Goal: Transaction & Acquisition: Book appointment/travel/reservation

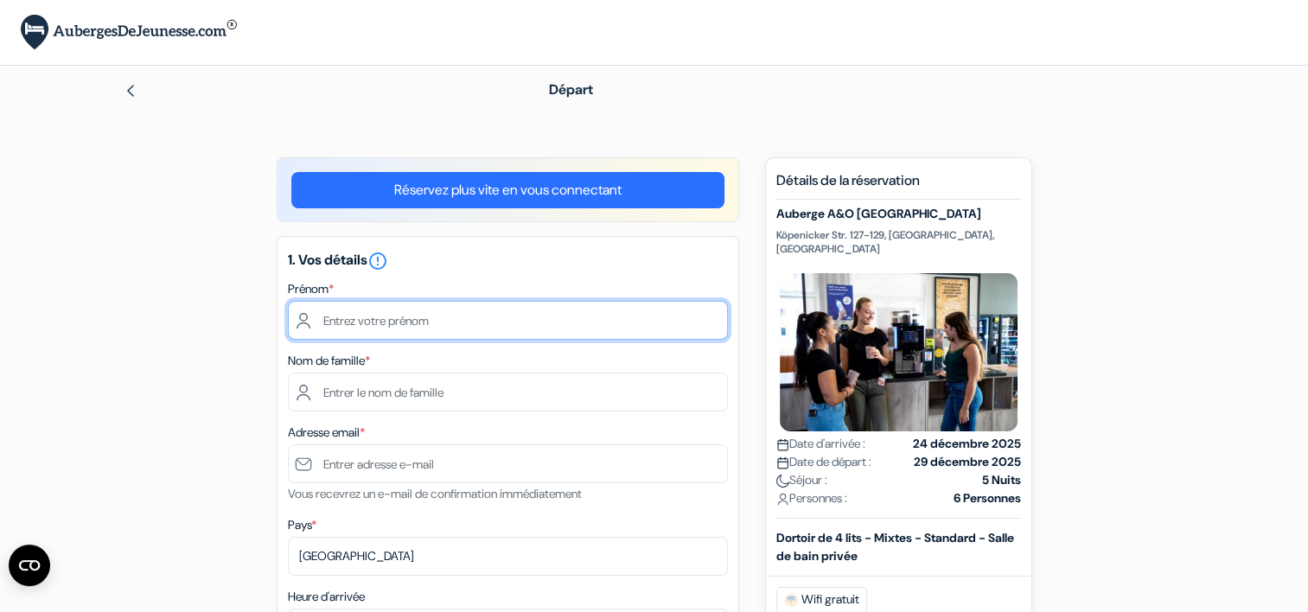
click at [412, 318] on input "text" at bounding box center [508, 320] width 440 height 39
type input "Sylvaine"
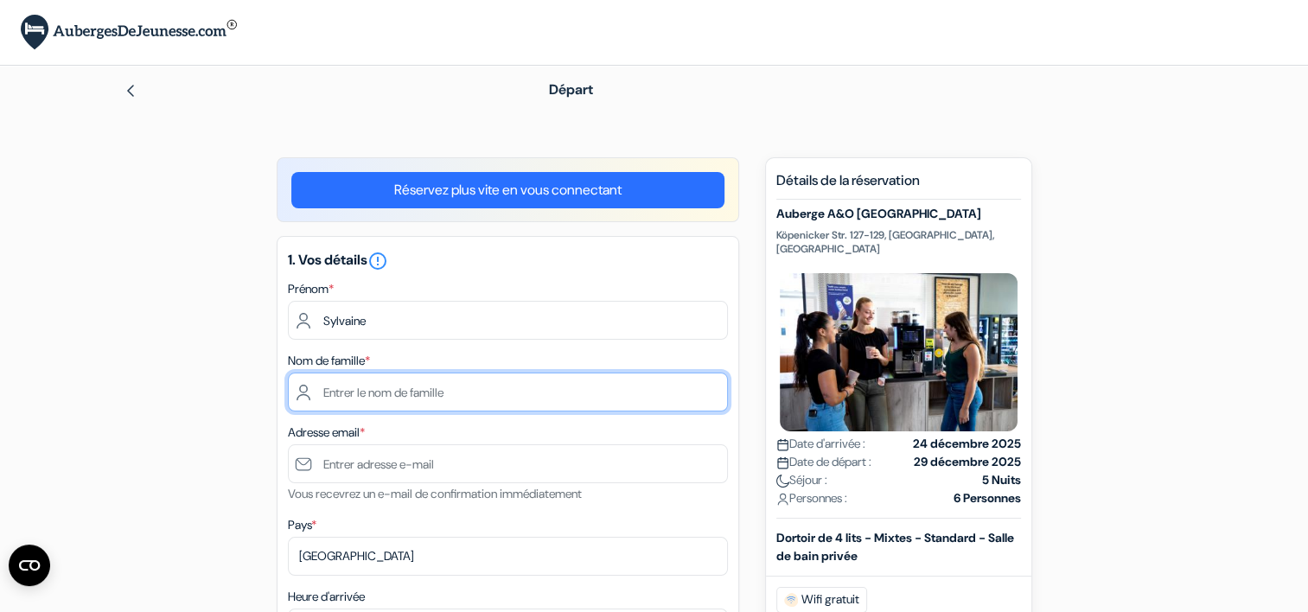
type input "COURANT"
type input "[EMAIL_ADDRESS][DOMAIN_NAME]"
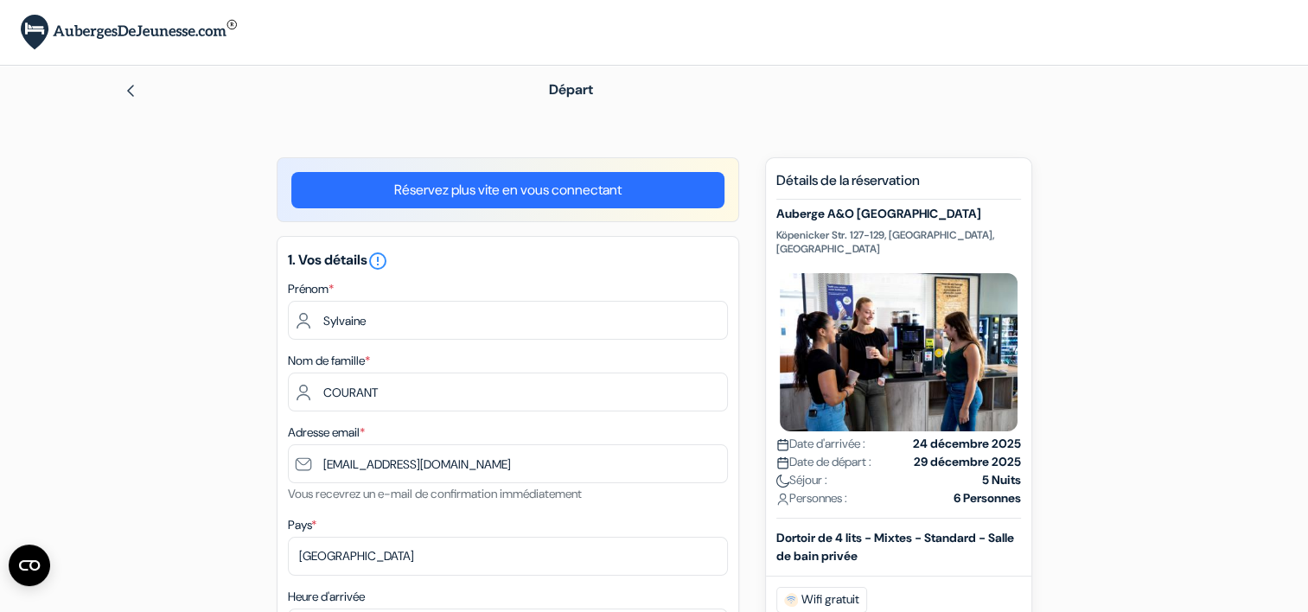
type input "0782607308"
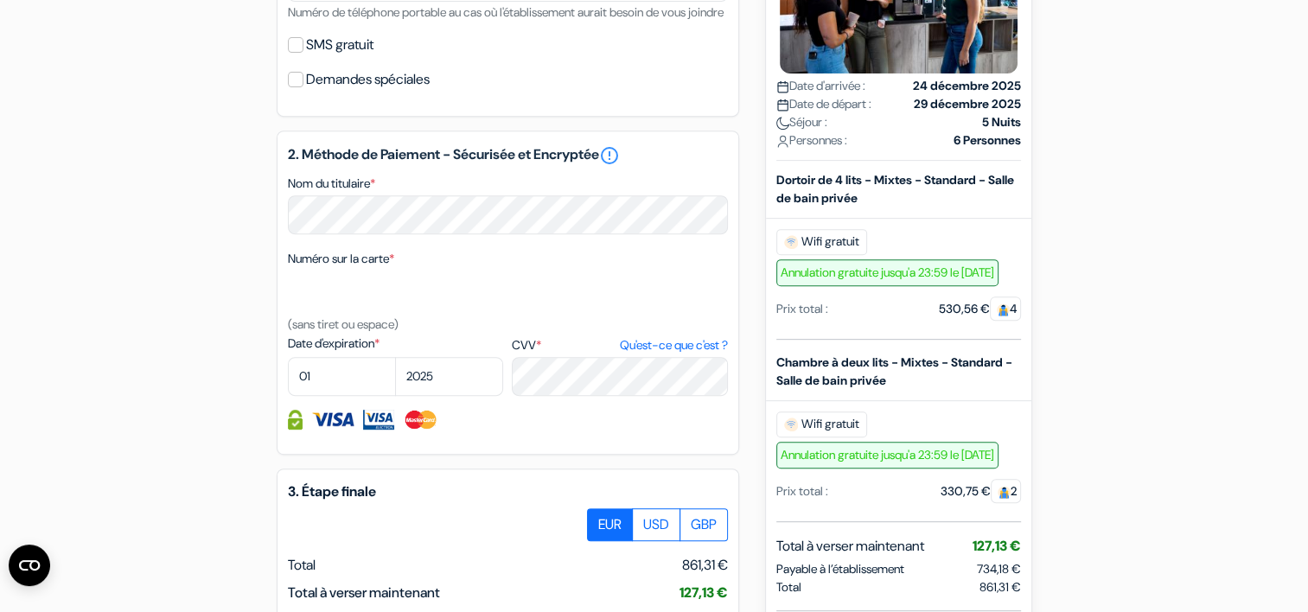
scroll to position [715, 0]
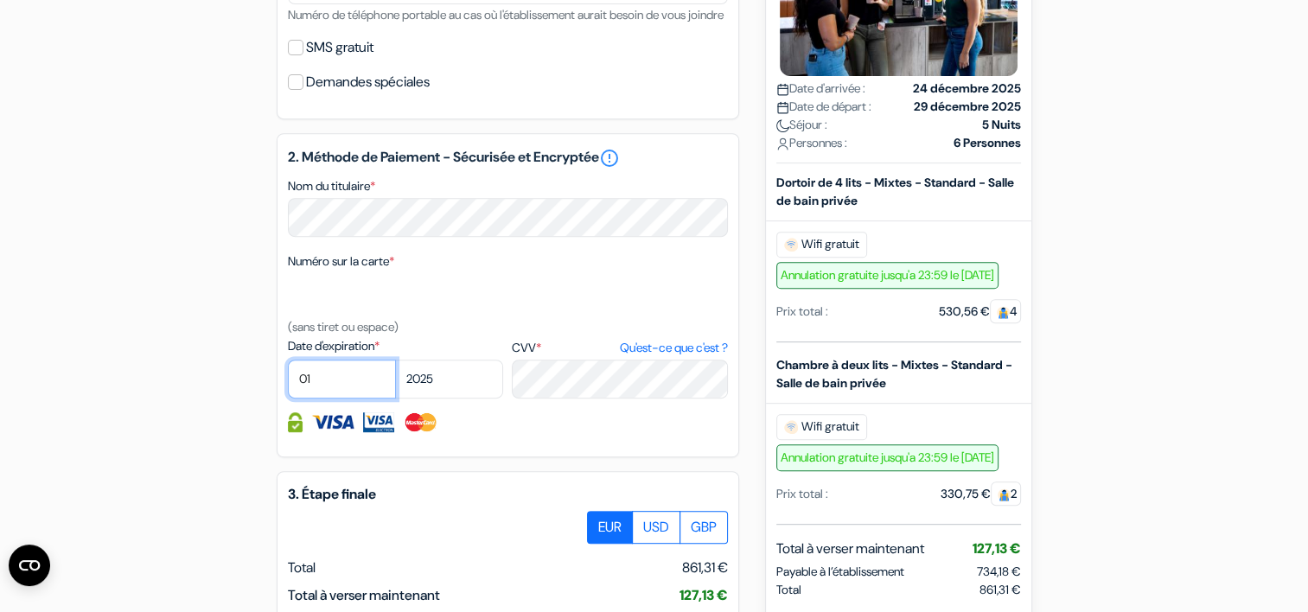
click at [346, 398] on select "01 02 03 04 05 06 07 08 09 10 11 12" at bounding box center [342, 379] width 108 height 39
select select "09"
click at [430, 398] on select "2025 2026 2027 2028 2029 2030 2031 2032 2033 2034 2035 2036 2037 2038 2039 2040…" at bounding box center [449, 379] width 108 height 39
select select "2028"
click at [395, 382] on select "2025 2026 2027 2028 2029 2030 2031 2032 2033 2034 2035 2036 2037 2038 2039 2040…" at bounding box center [449, 379] width 108 height 39
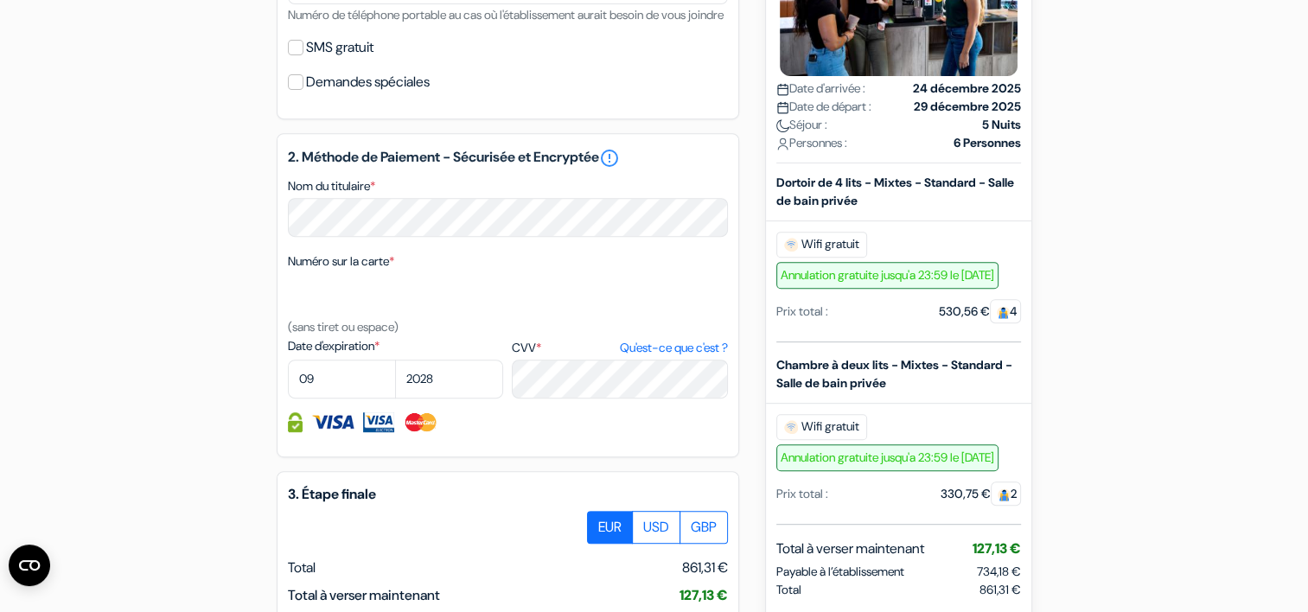
click at [220, 405] on div "add_box Auberge A&O Berlin Mitte Köpenicker Str. 127-129, Berlin, Allemagne Dét…" at bounding box center [654, 150] width 1141 height 1415
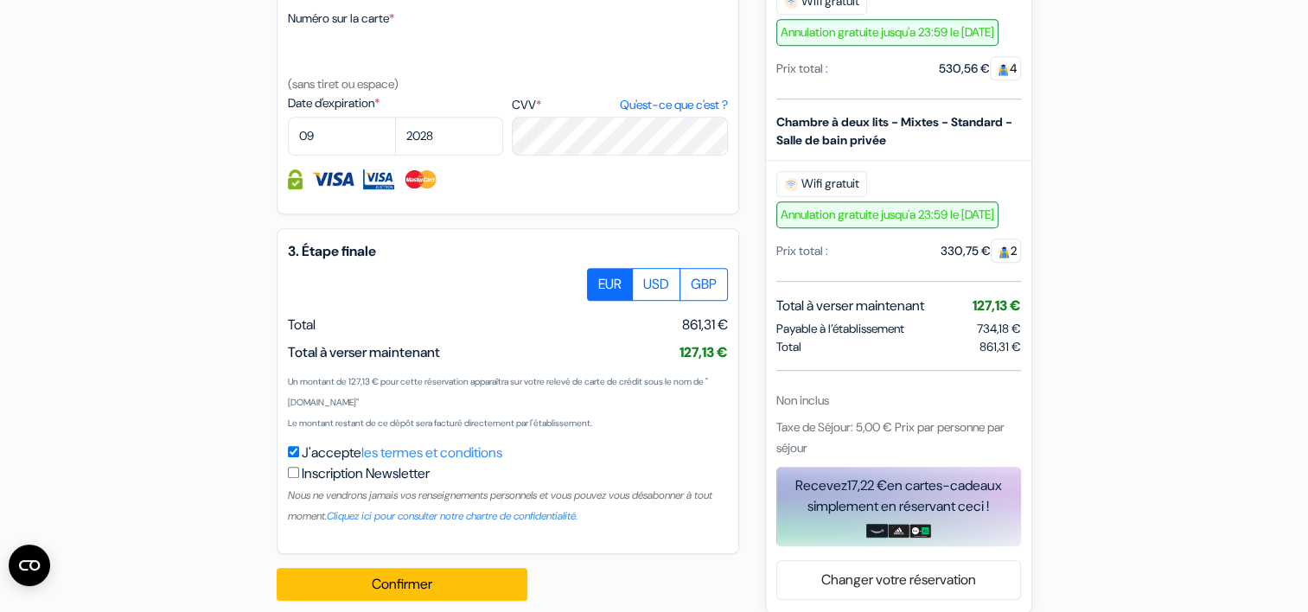
scroll to position [999, 0]
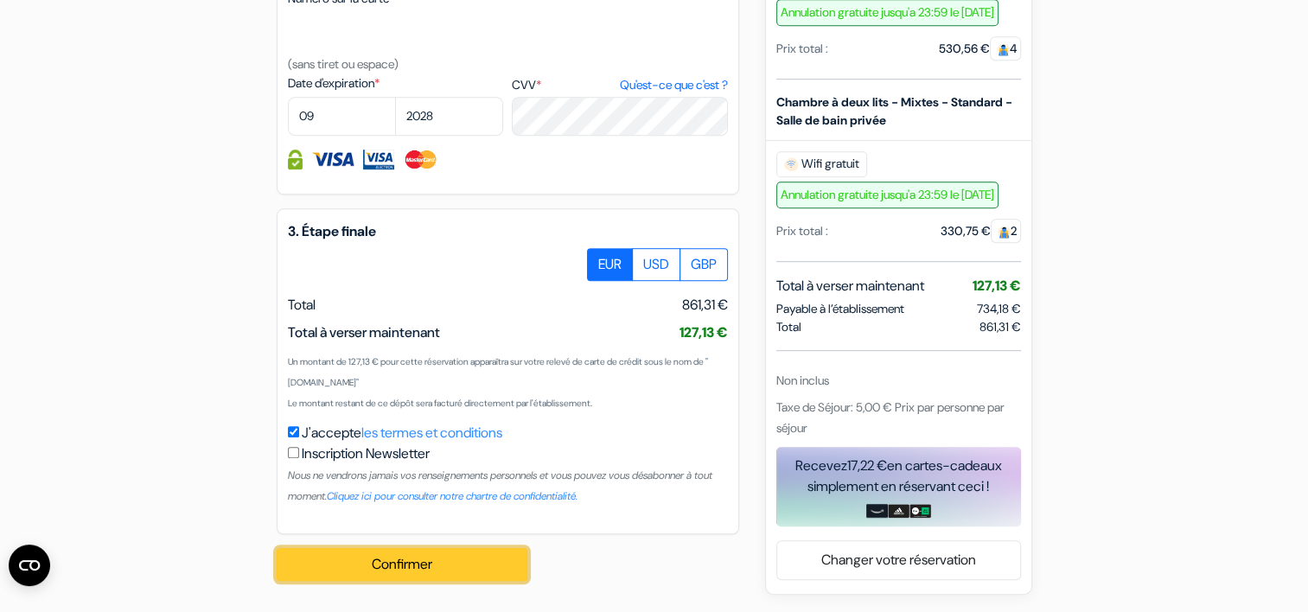
click at [401, 569] on button "Confirmer Loading..." at bounding box center [402, 564] width 251 height 33
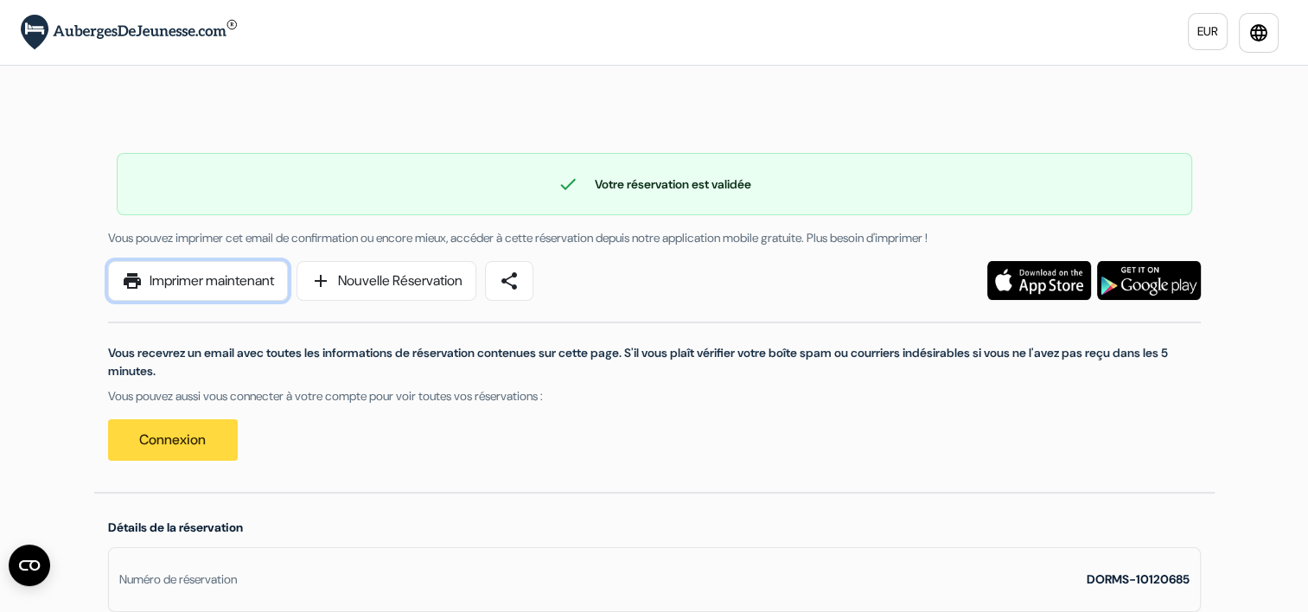
click at [211, 287] on link "print Imprimer maintenant" at bounding box center [198, 281] width 180 height 40
click at [517, 283] on span "share" at bounding box center [509, 280] width 21 height 21
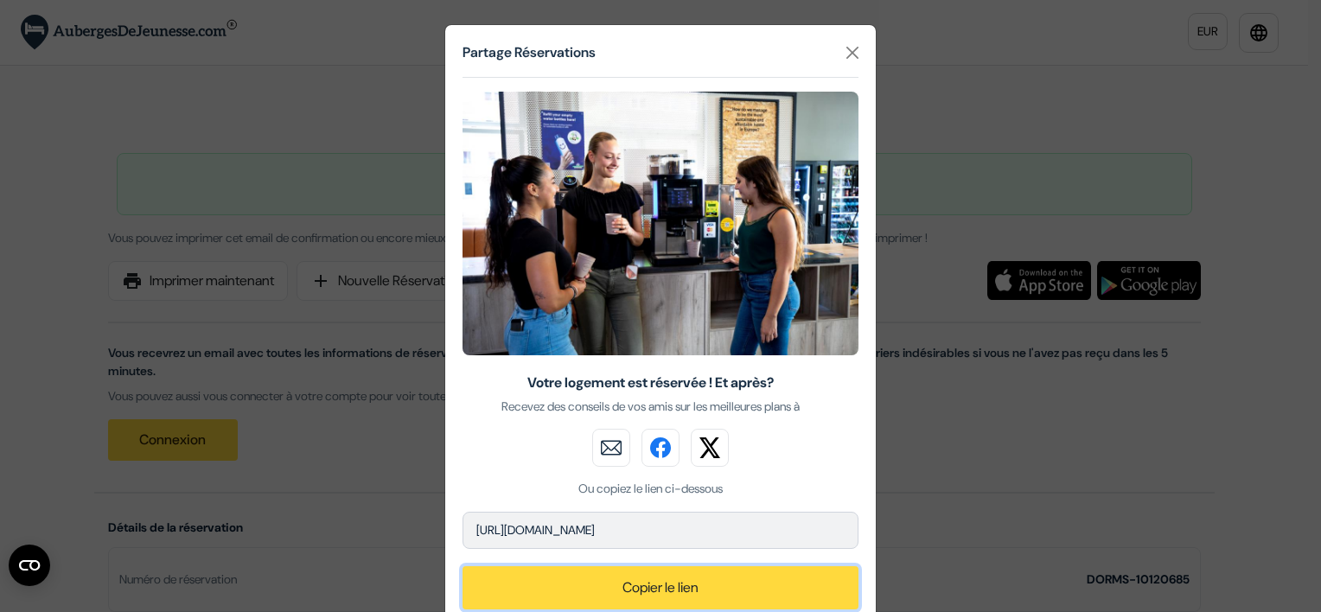
click at [640, 579] on button "Copier le lien" at bounding box center [660, 587] width 396 height 43
click at [663, 581] on button "Copier le lien" at bounding box center [660, 587] width 396 height 43
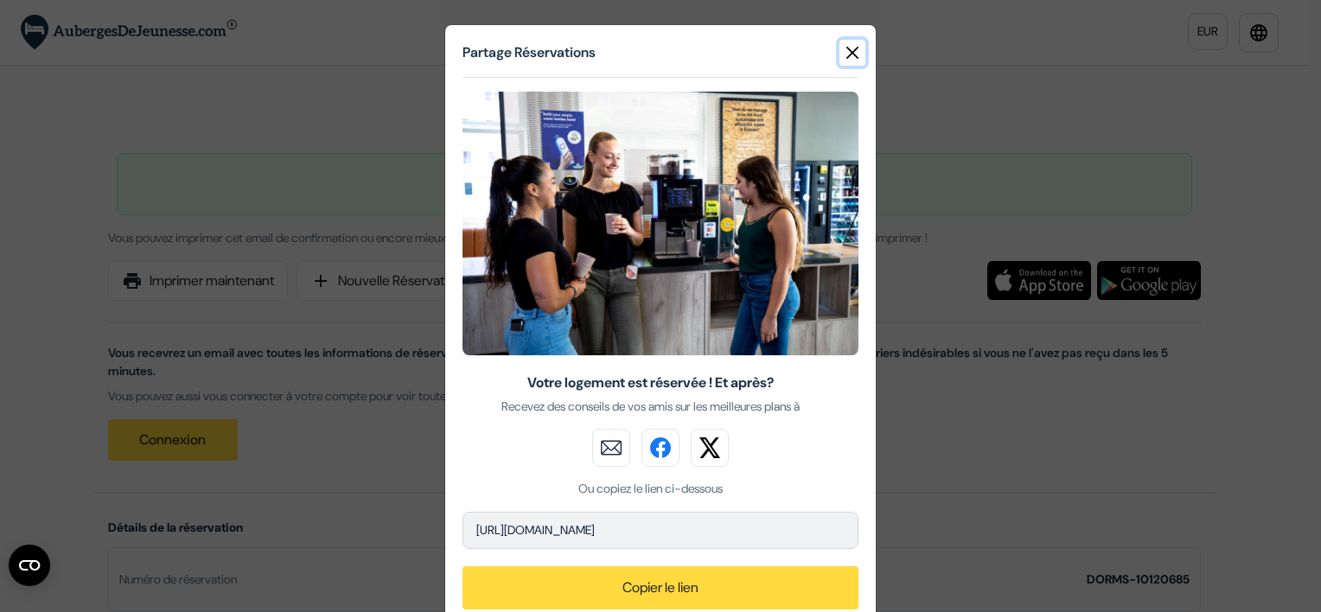
click at [847, 61] on button "Close" at bounding box center [852, 53] width 26 height 26
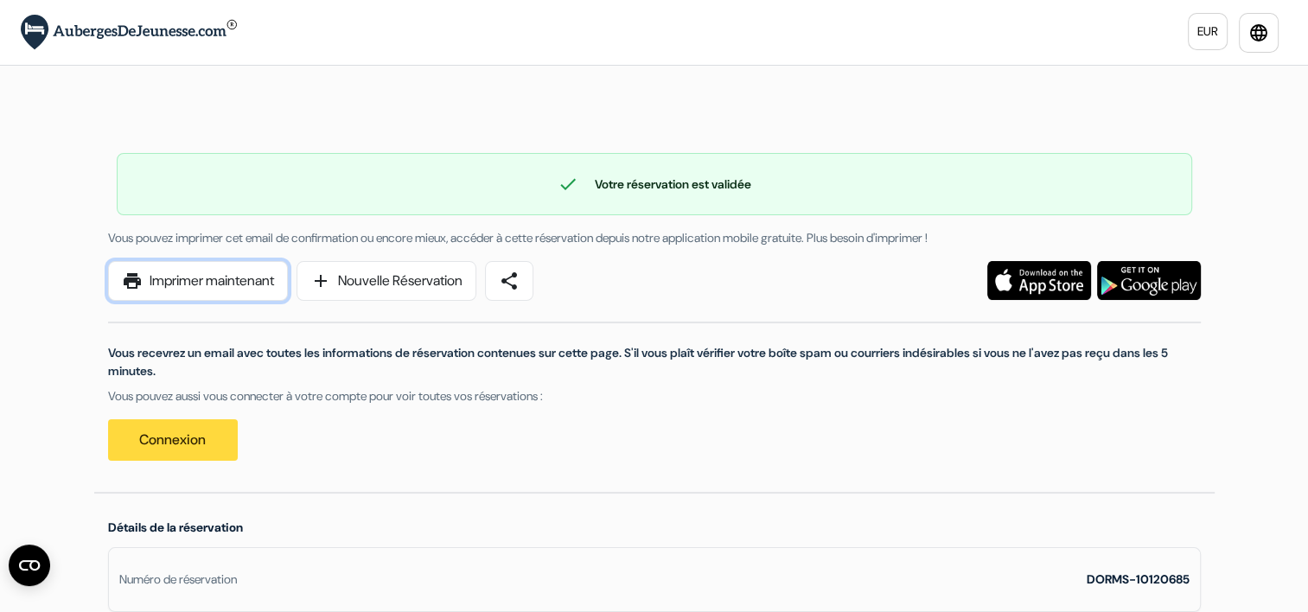
click at [221, 283] on link "print Imprimer maintenant" at bounding box center [198, 281] width 180 height 40
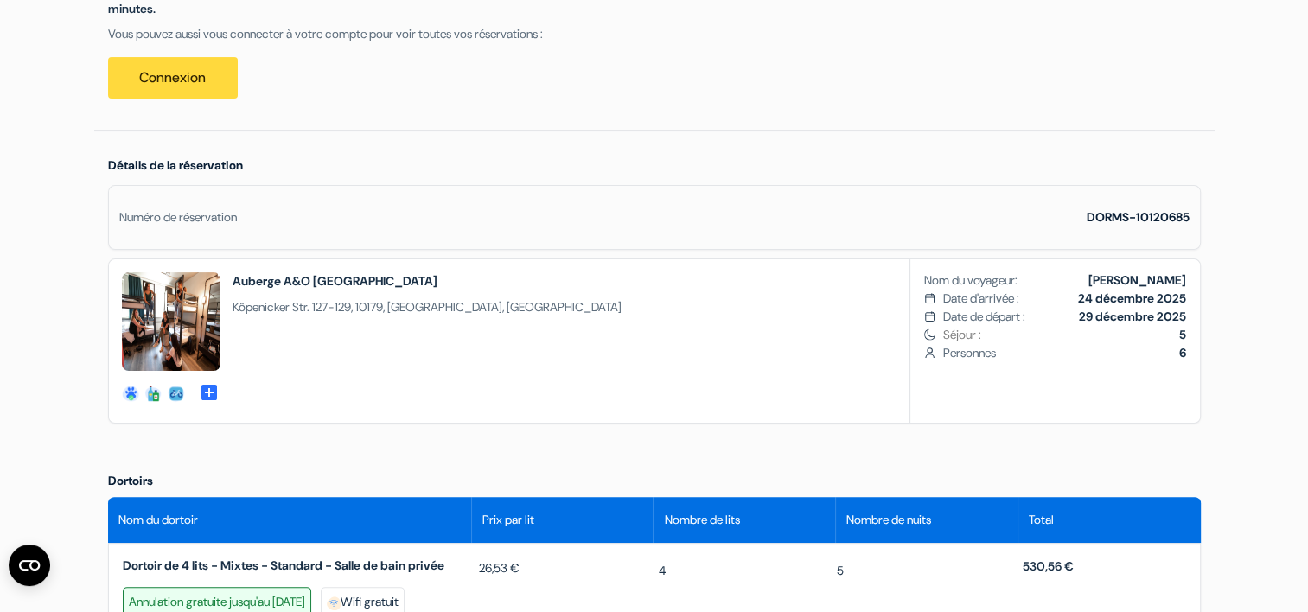
scroll to position [366, 0]
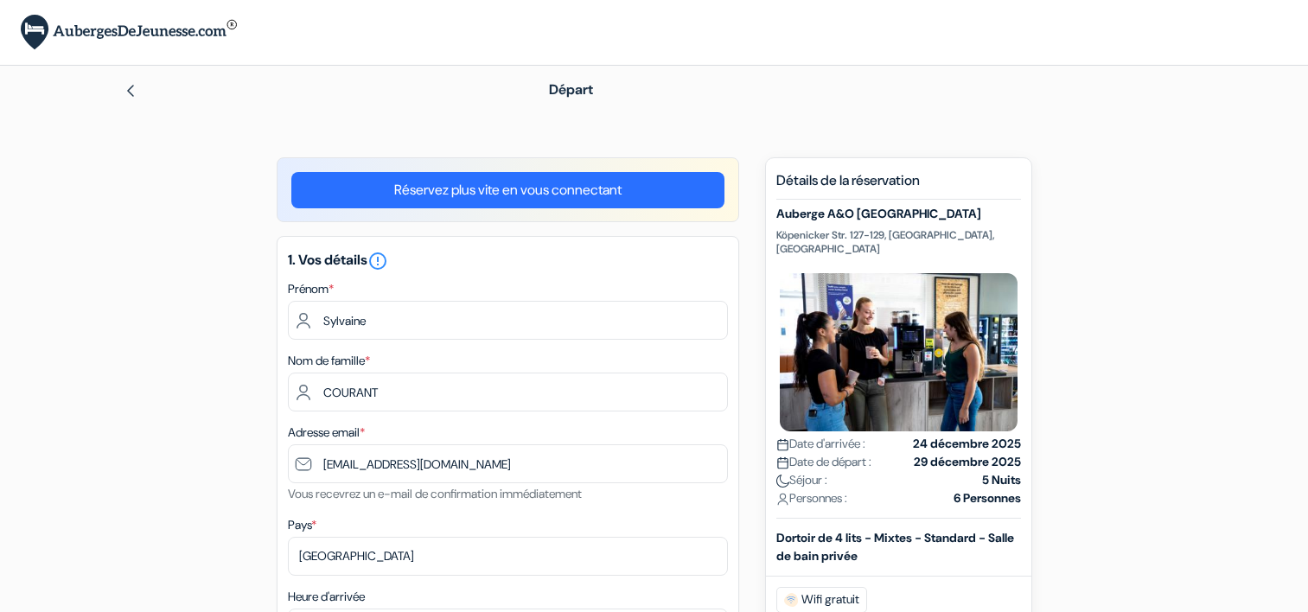
select select "09"
select select "2028"
